Goal: Task Accomplishment & Management: Manage account settings

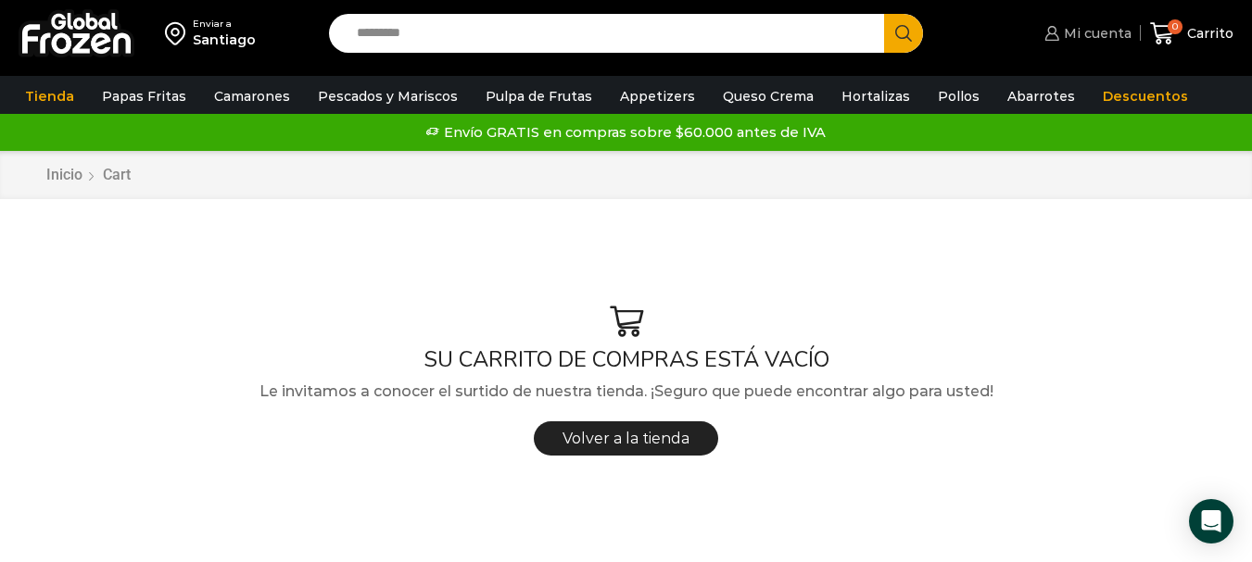
click at [1079, 33] on span "Mi cuenta" at bounding box center [1095, 33] width 72 height 19
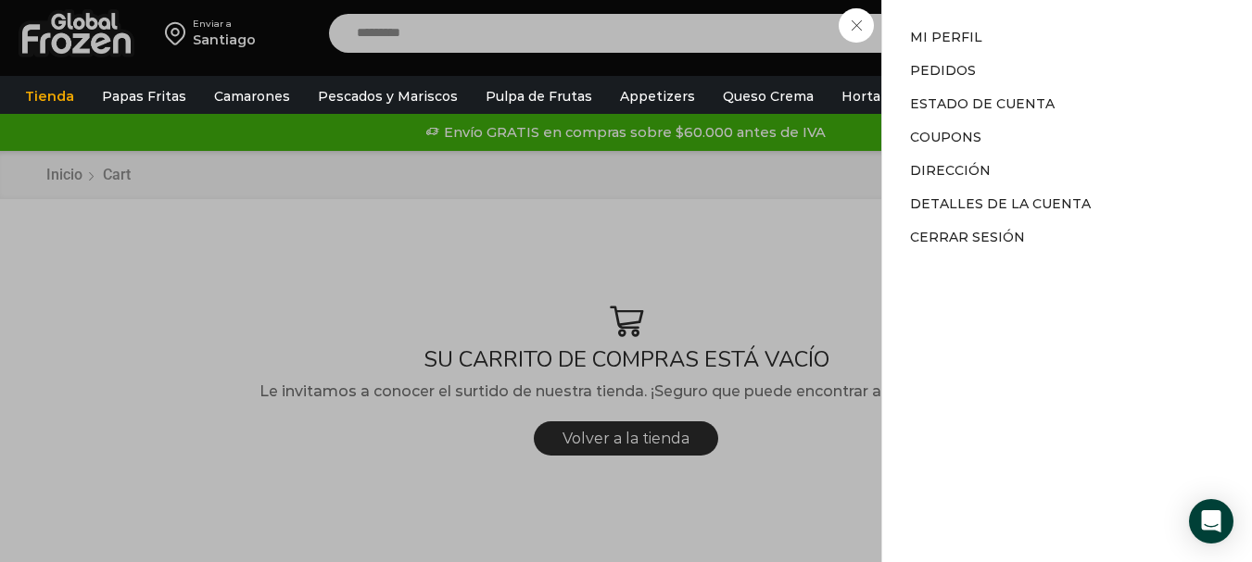
click at [976, 246] on li "Cerrar sesión" at bounding box center [1067, 234] width 314 height 26
click at [972, 234] on link "Cerrar sesión" at bounding box center [967, 237] width 115 height 17
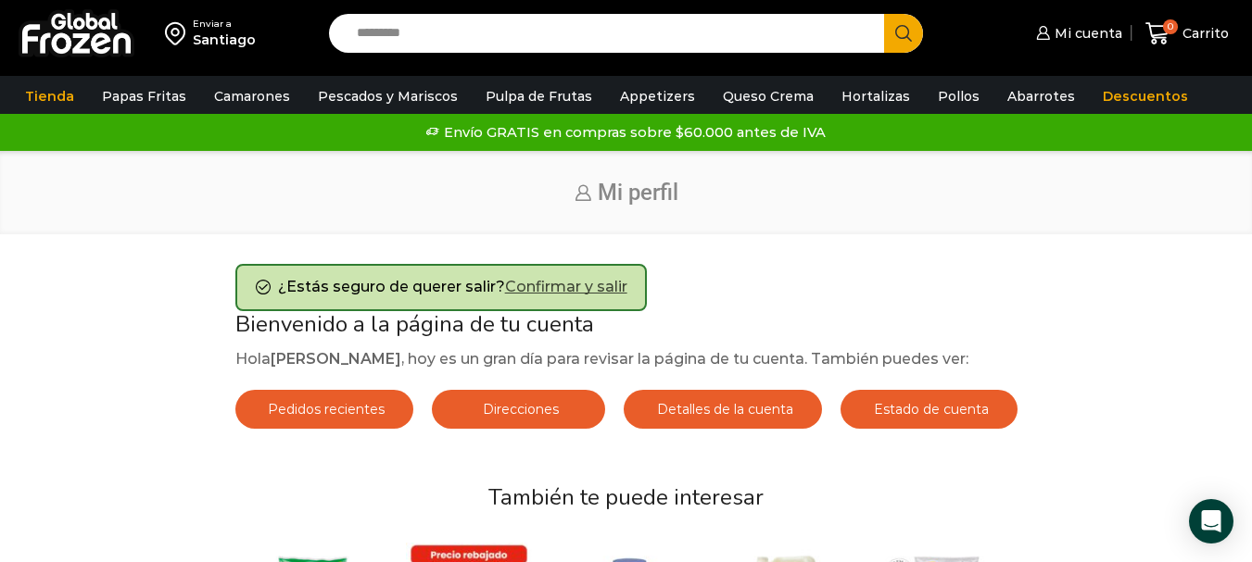
click at [571, 282] on link "Confirmar y salir" at bounding box center [566, 287] width 122 height 18
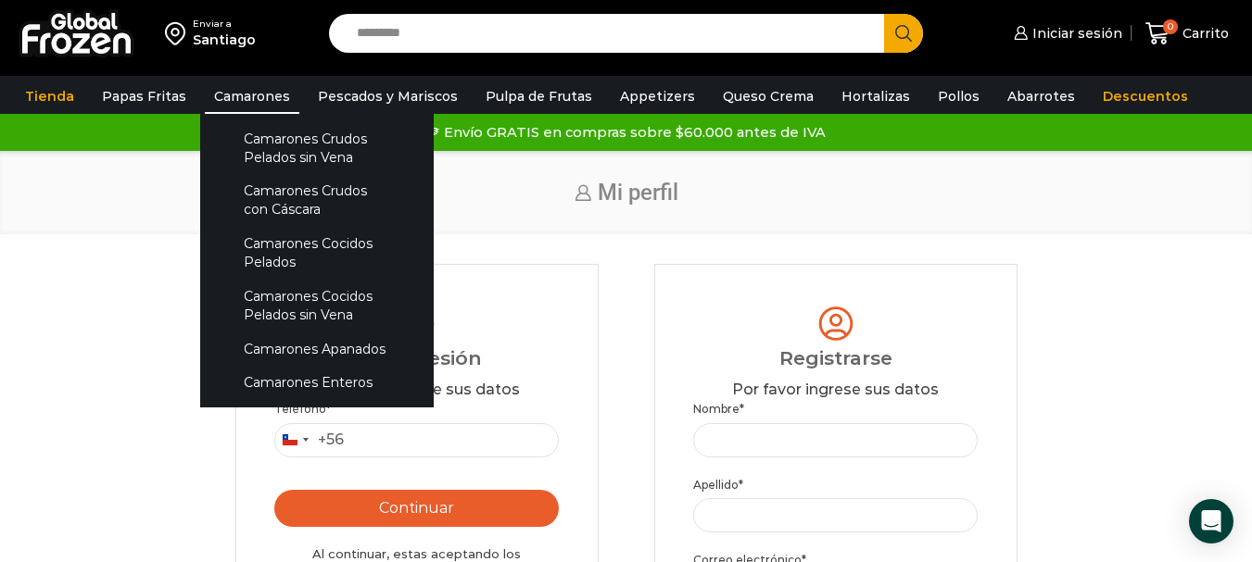
click at [265, 110] on link "Camarones" at bounding box center [252, 96] width 95 height 35
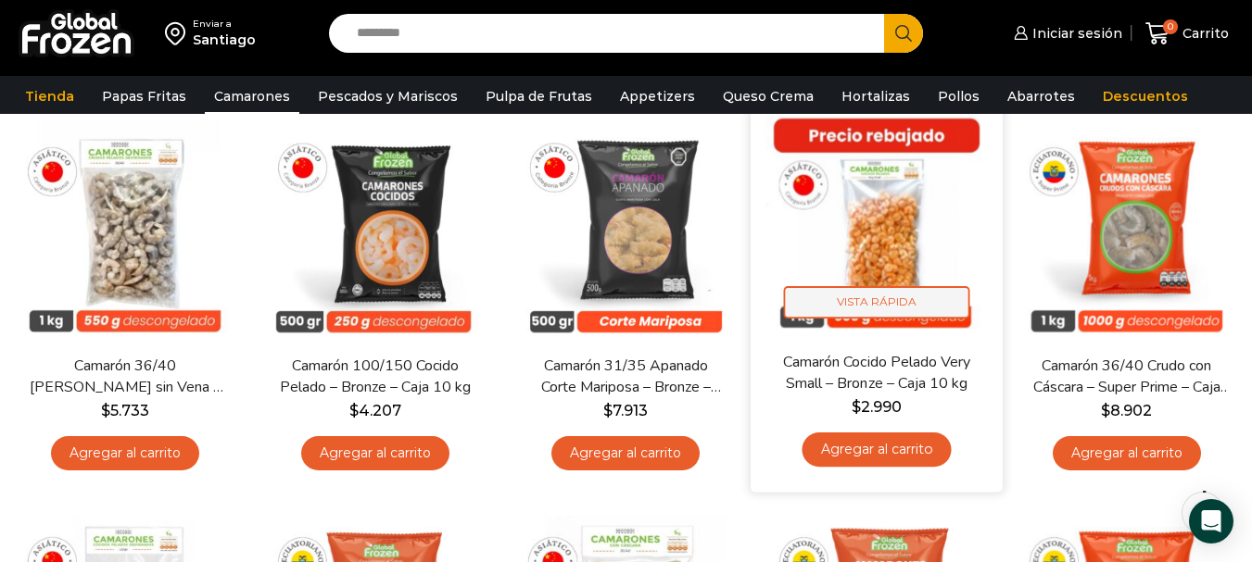
scroll to position [185, 0]
